Goal: Information Seeking & Learning: Compare options

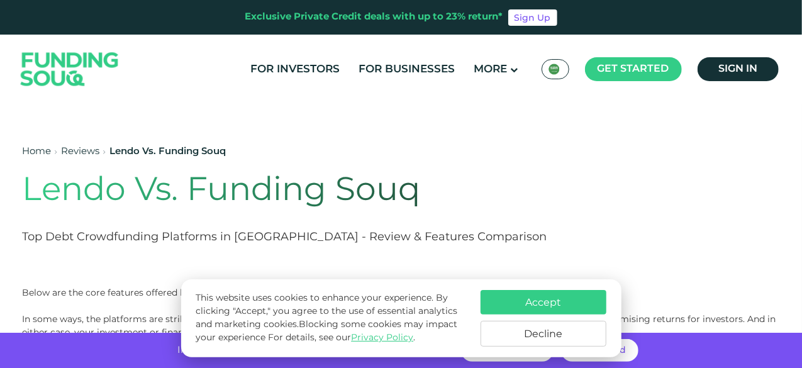
scroll to position [11, 0]
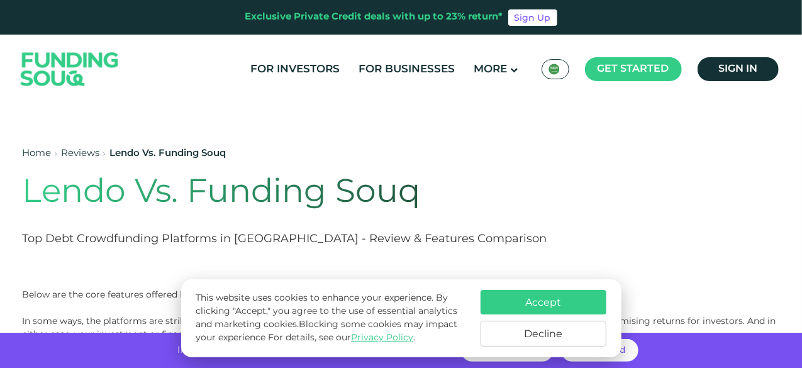
click at [489, 337] on button "Decline" at bounding box center [543, 334] width 126 height 26
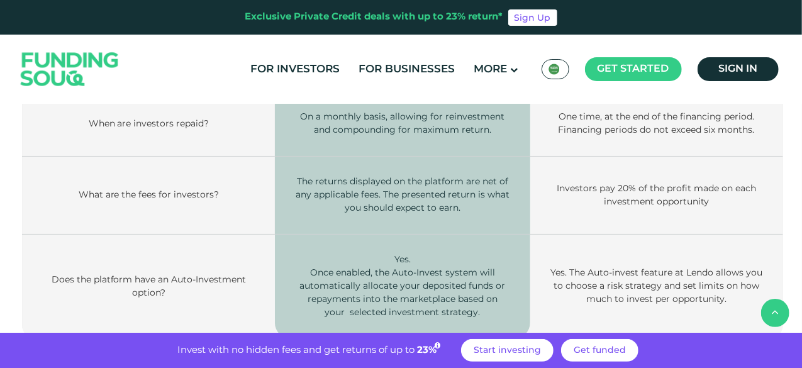
scroll to position [1198, 0]
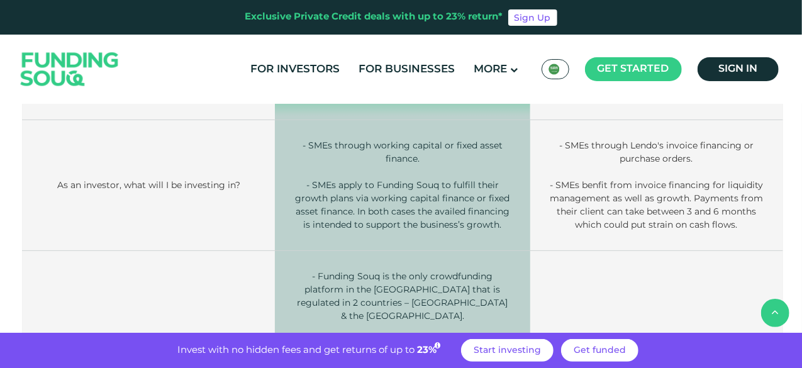
scroll to position [489, 0]
